Goal: Task Accomplishment & Management: Use online tool/utility

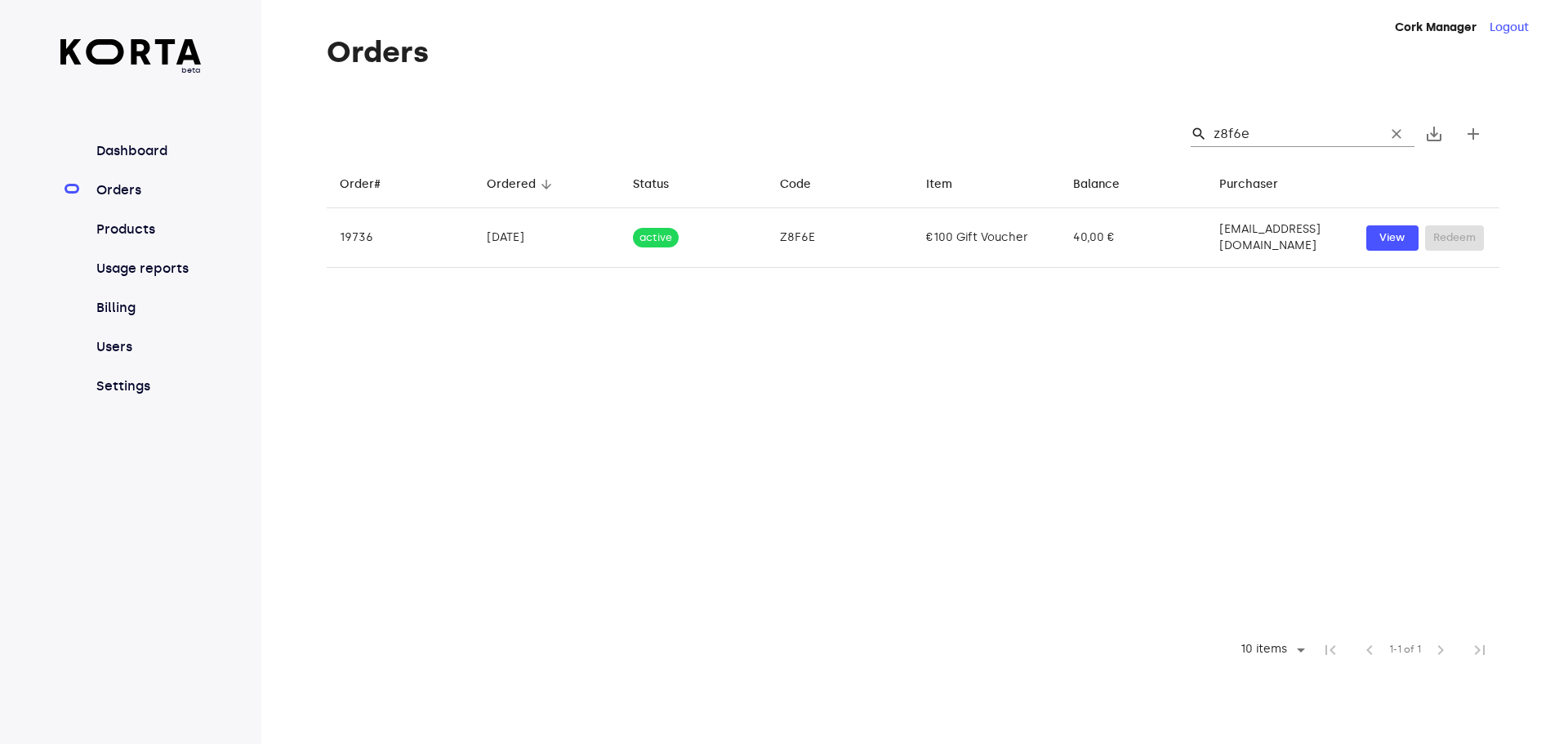
click at [1396, 128] on span "clear" at bounding box center [1396, 134] width 16 height 16
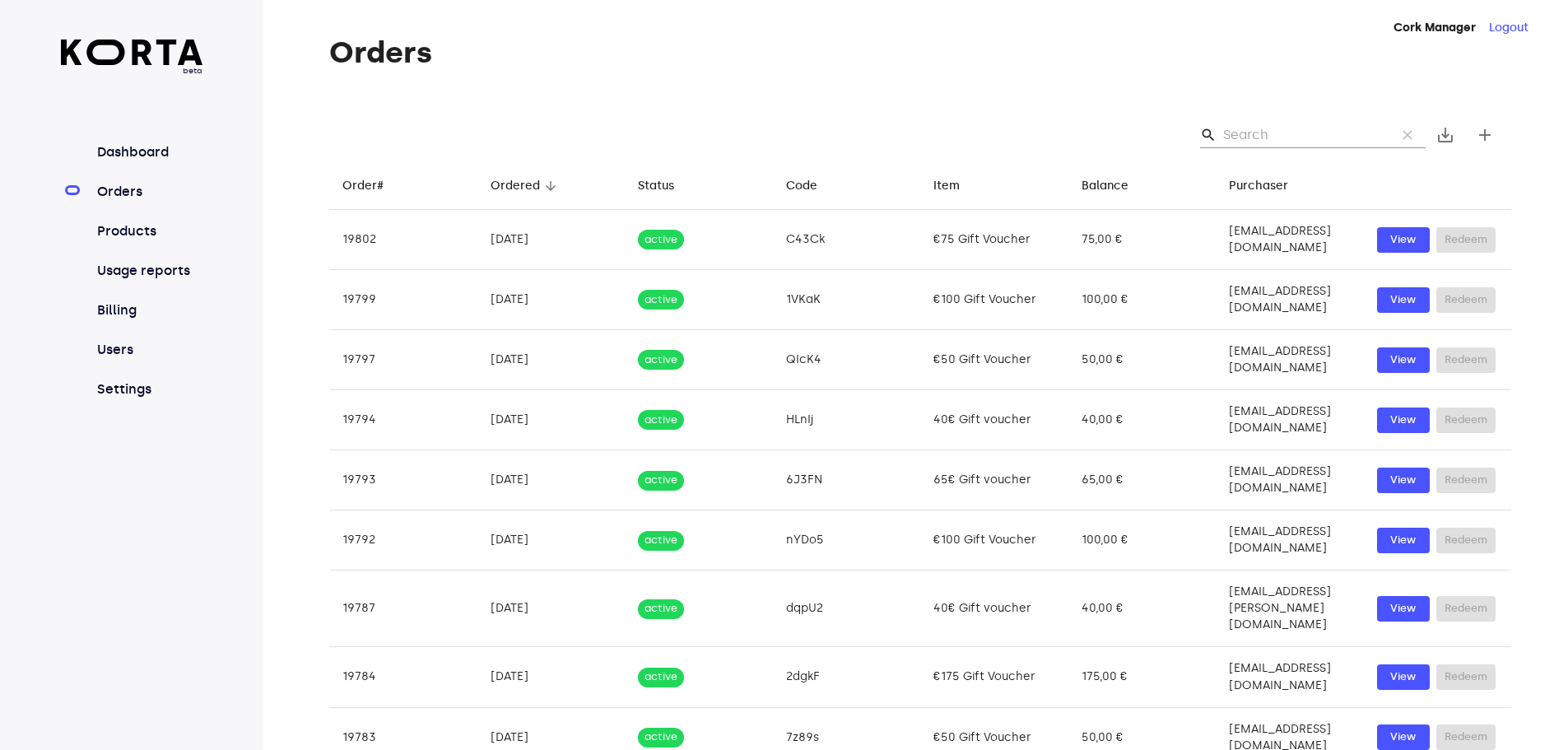
click at [1277, 128] on input "Search" at bounding box center [1303, 135] width 160 height 26
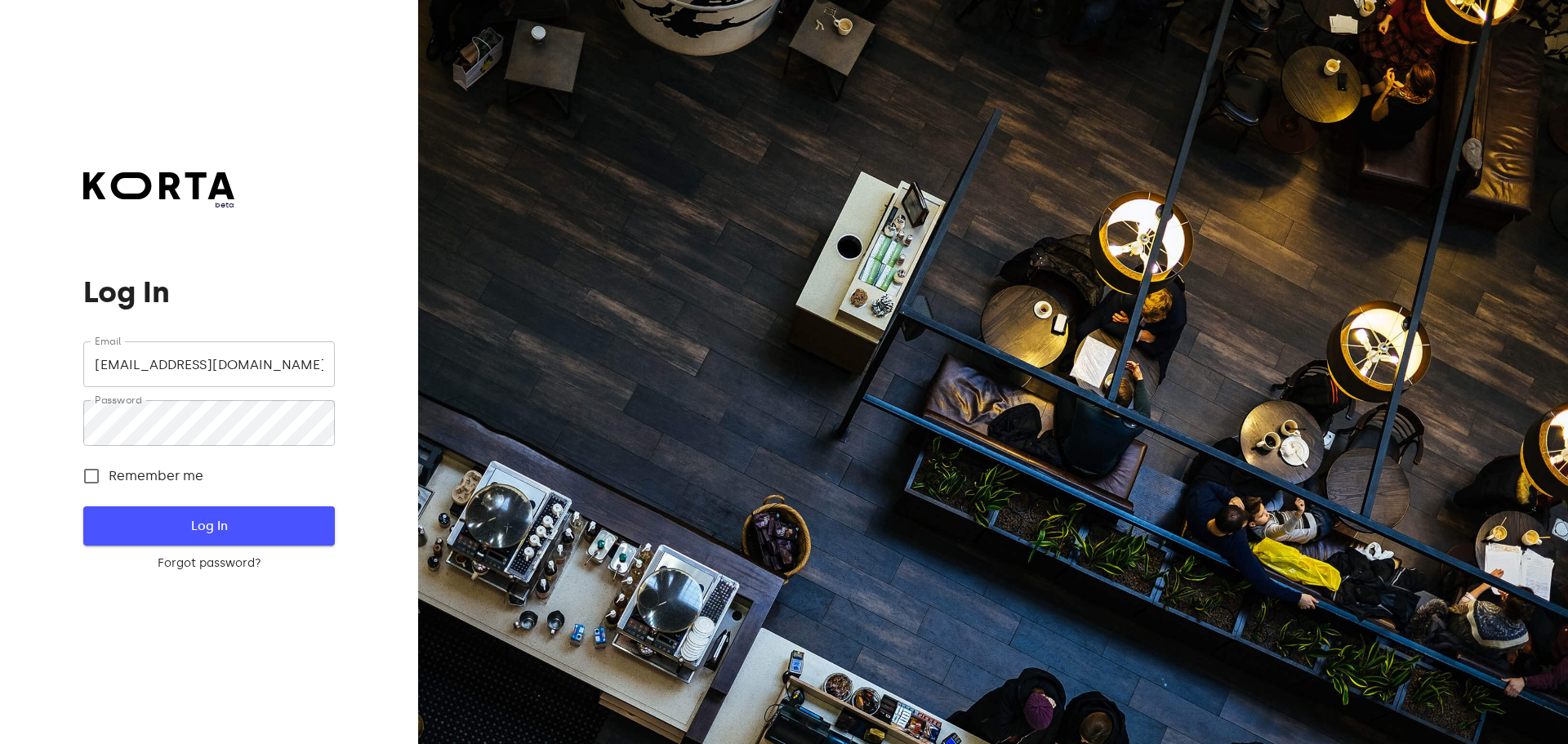
click at [252, 530] on span "Log In" at bounding box center [209, 526] width 199 height 21
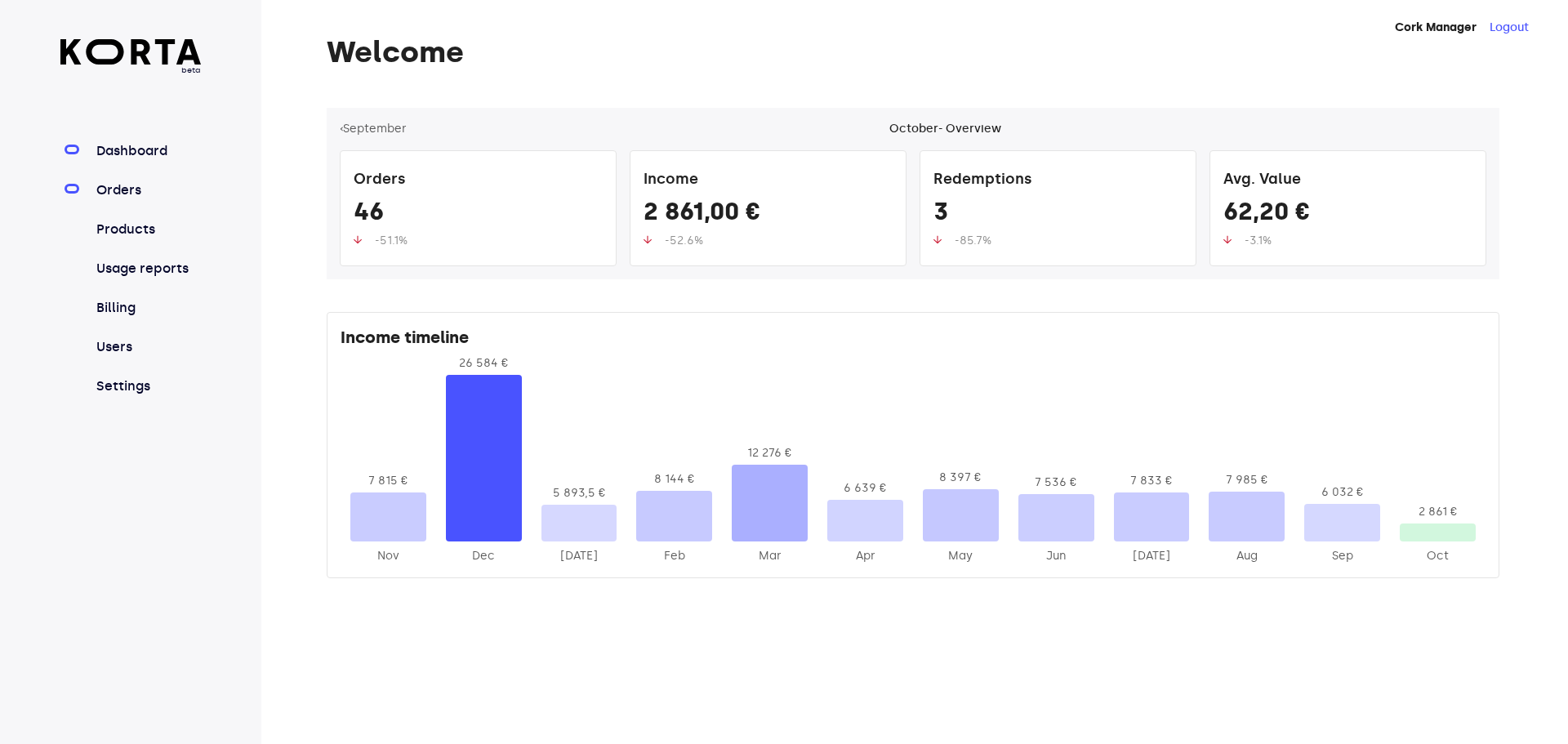
click at [118, 188] on link "Orders" at bounding box center [148, 190] width 109 height 20
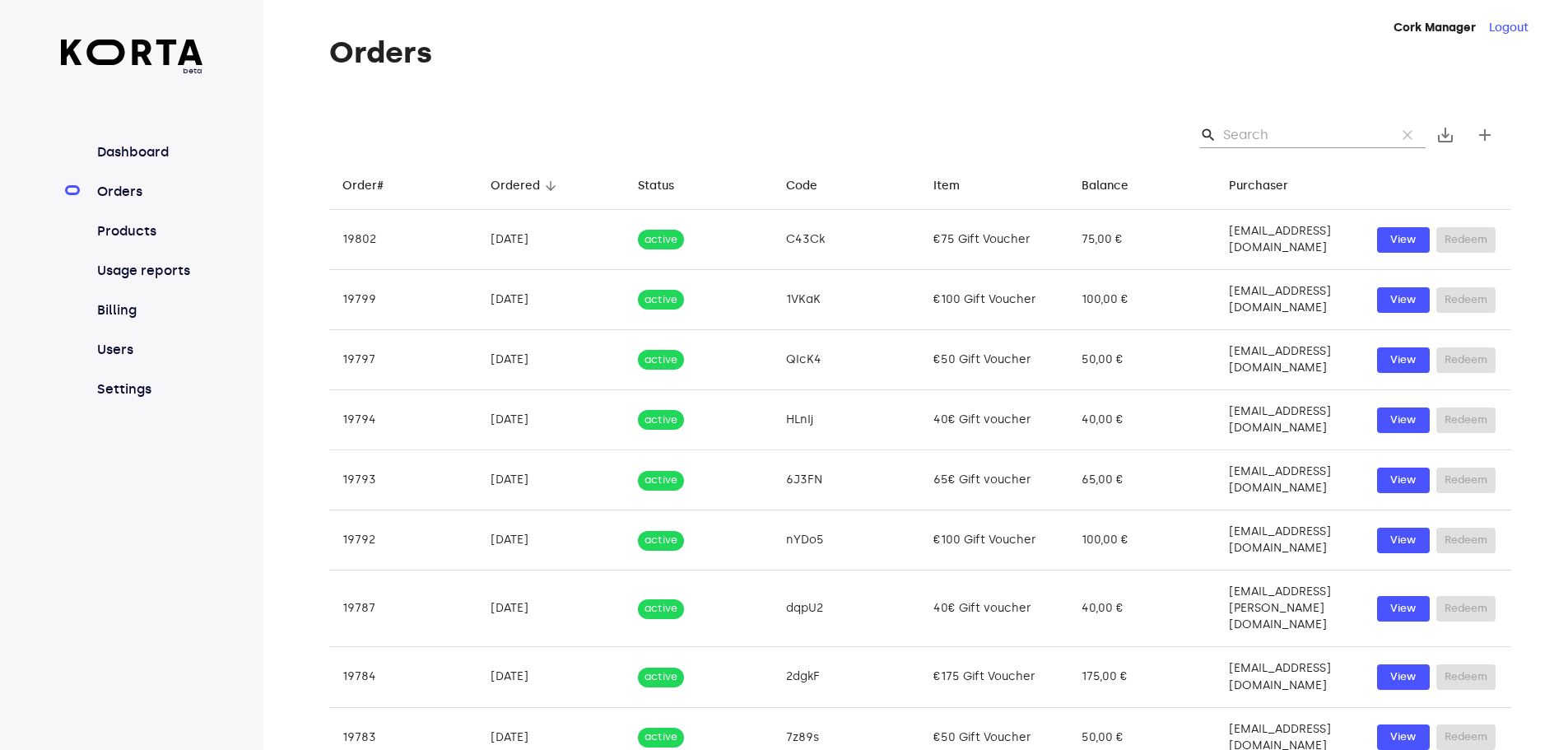
click at [1237, 145] on input "Search" at bounding box center [1303, 135] width 160 height 26
type input "osv"
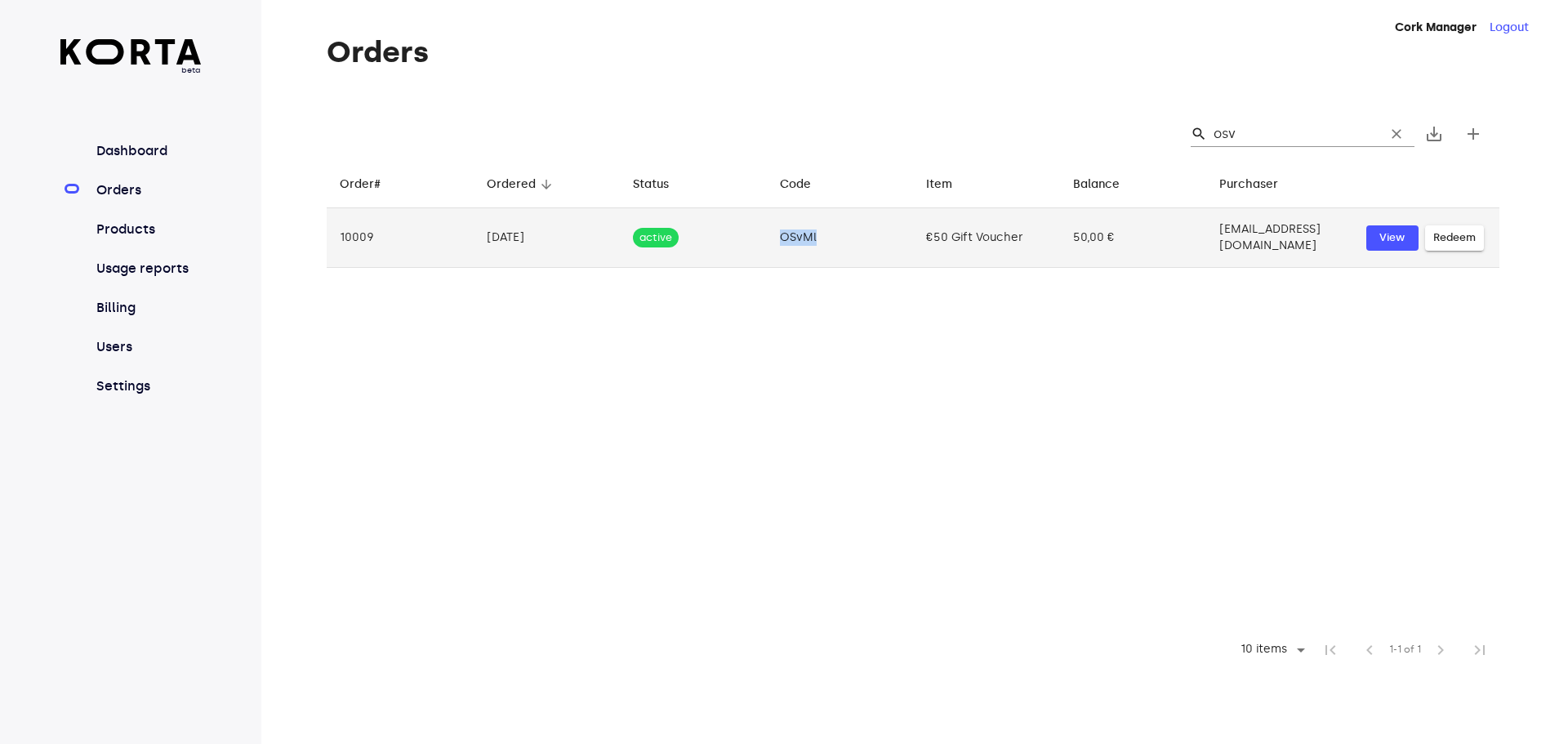
drag, startPoint x: 820, startPoint y: 236, endPoint x: 767, endPoint y: 238, distance: 53.0
click at [767, 238] on td "OSvMl" at bounding box center [841, 238] width 147 height 59
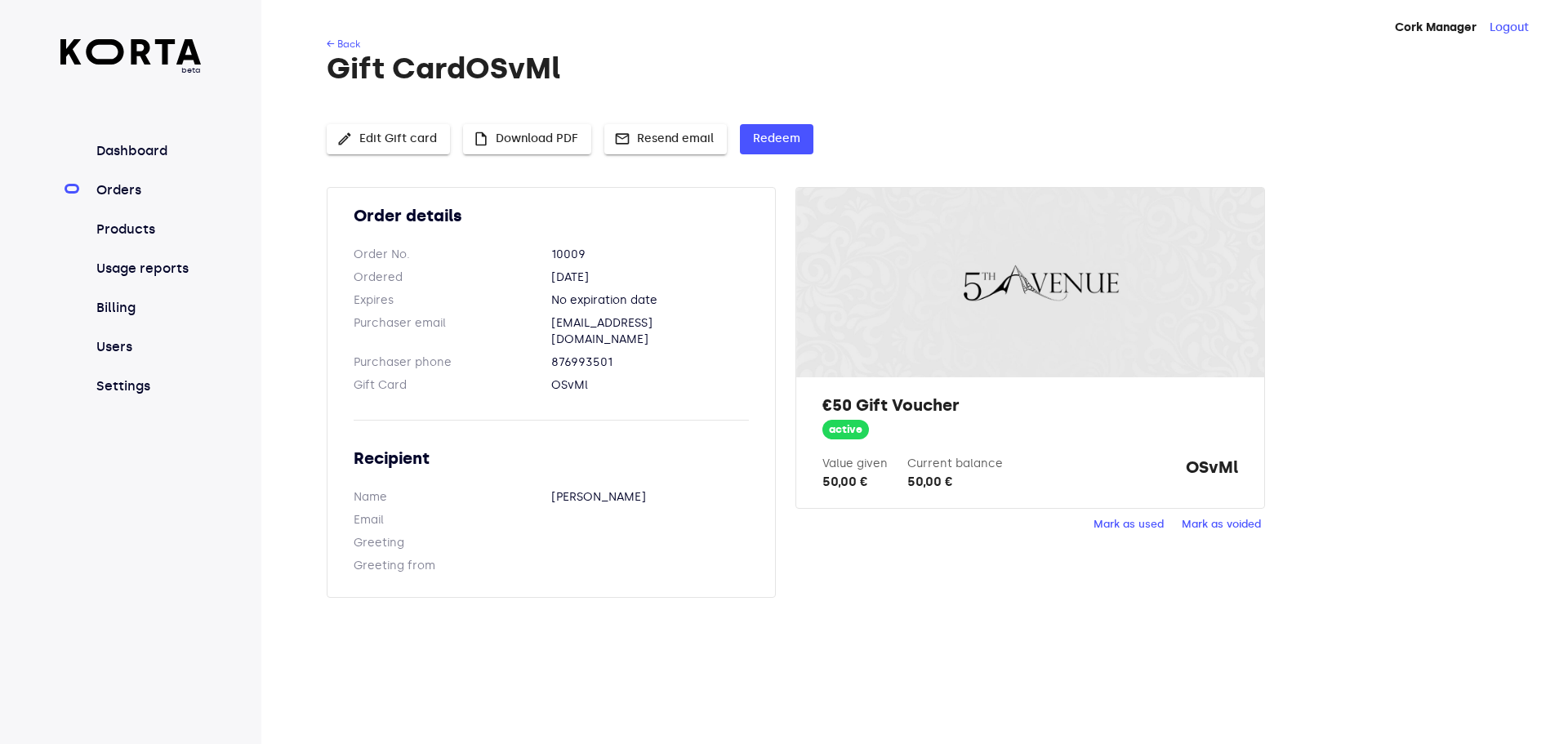
click at [580, 377] on dd "OSvMl" at bounding box center [650, 384] width 198 height 16
copy dd "OSvMl"
click at [782, 143] on span "Redeem" at bounding box center [777, 138] width 48 height 20
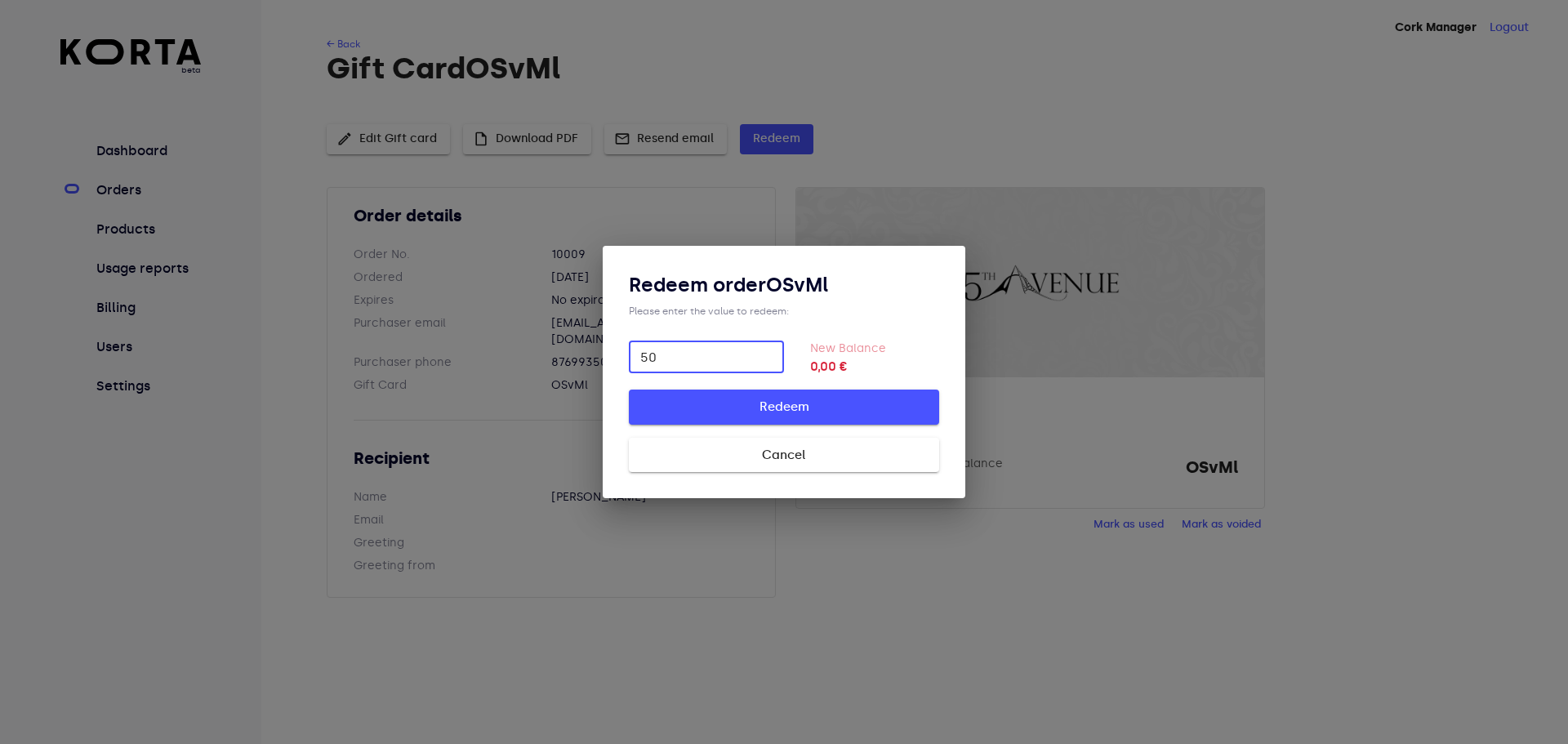
type input "50"
click at [763, 411] on span "Redeem" at bounding box center [784, 406] width 258 height 21
